Goal: Information Seeking & Learning: Learn about a topic

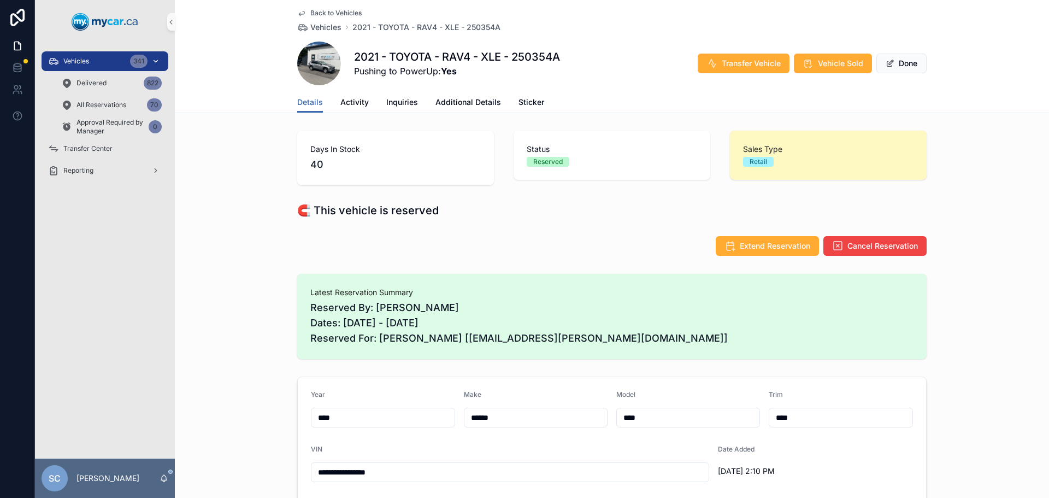
click at [73, 60] on span "Vehicles" at bounding box center [76, 61] width 26 height 9
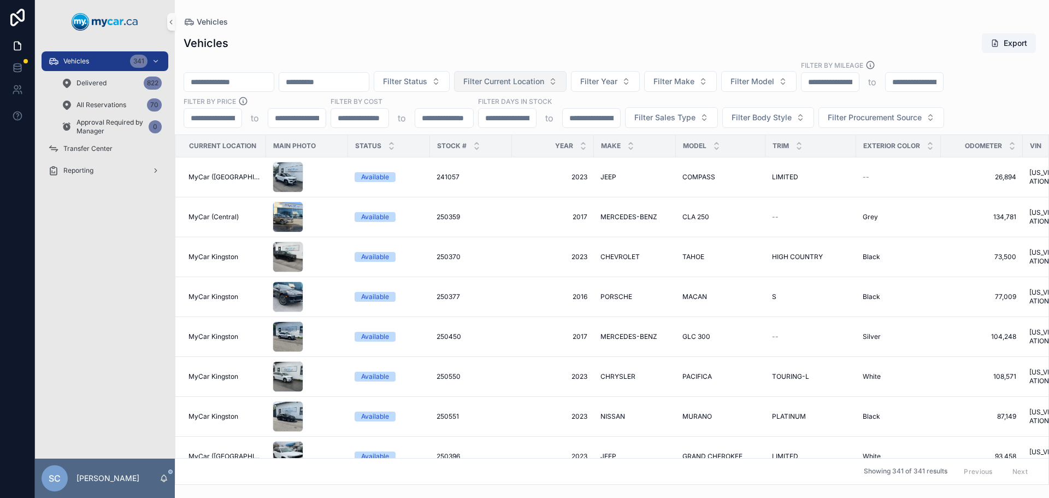
click at [567, 77] on button "Filter Current Location" at bounding box center [510, 81] width 113 height 21
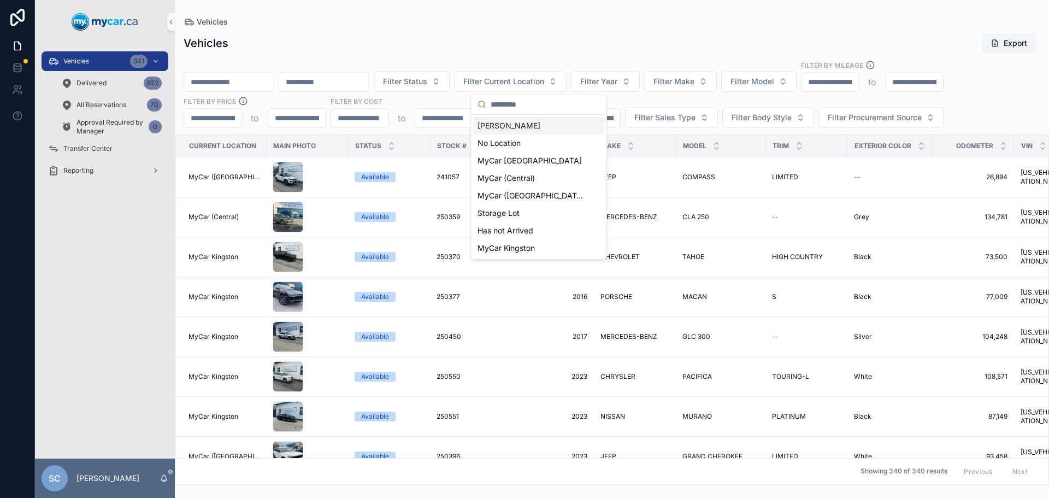
click at [531, 127] on span "[PERSON_NAME]" at bounding box center [509, 125] width 63 height 11
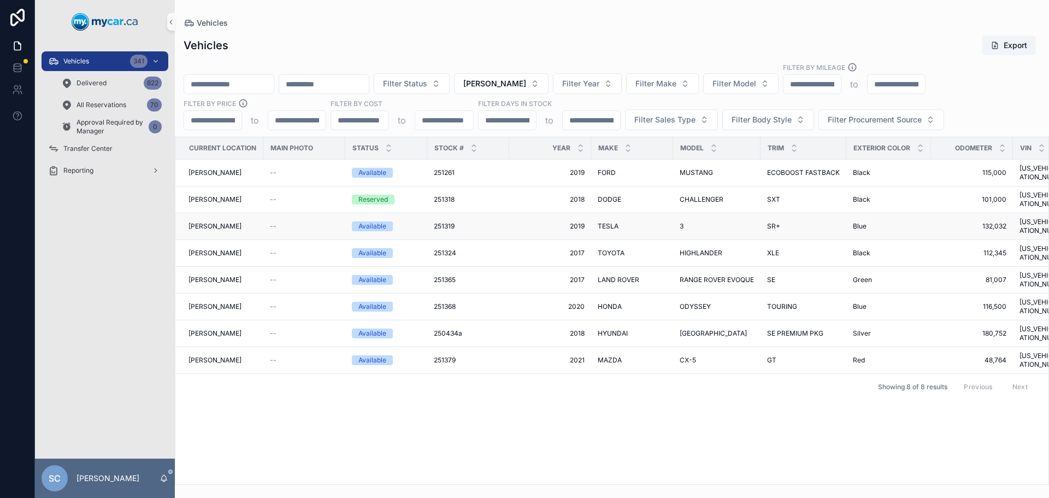
click at [387, 221] on span "Available" at bounding box center [372, 226] width 41 height 10
